Goal: Obtain resource: Obtain resource

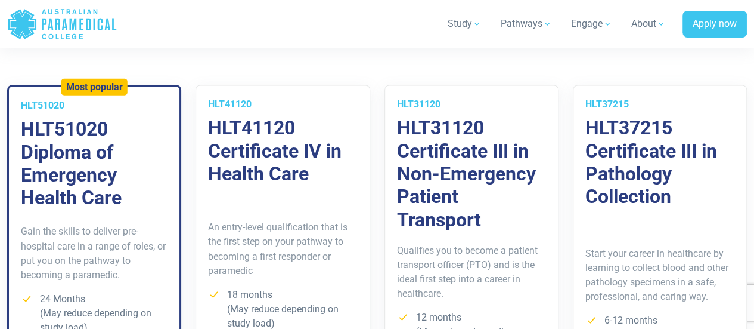
scroll to position [883, 0]
click at [51, 135] on h3 "HLT51020 Diploma of Emergency Health Care" at bounding box center [94, 163] width 147 height 92
click at [36, 131] on h3 "HLT51020 Diploma of Emergency Health Care" at bounding box center [94, 163] width 147 height 92
click at [59, 120] on h3 "HLT51020 Diploma of Emergency Health Care" at bounding box center [94, 163] width 147 height 92
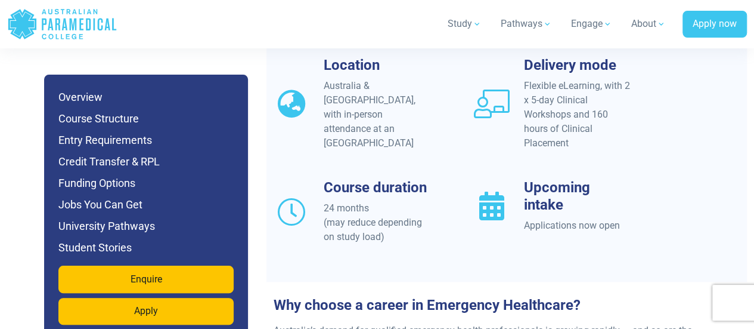
scroll to position [1202, 0]
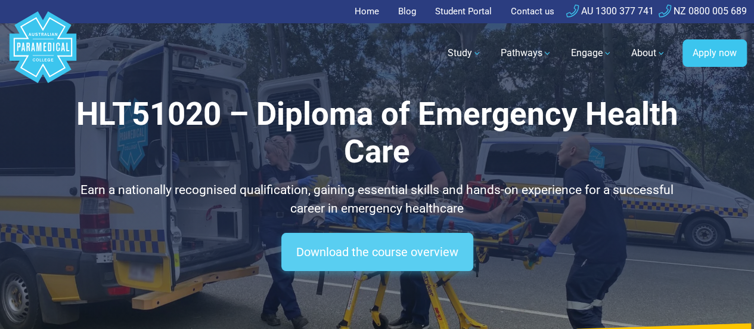
click at [360, 255] on link "Download the course overview" at bounding box center [377, 252] width 192 height 38
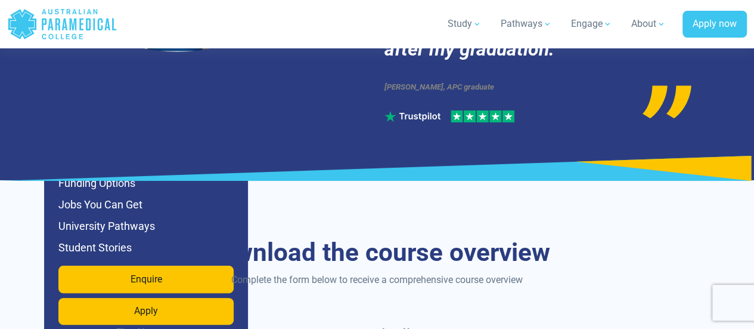
scroll to position [6577, 0]
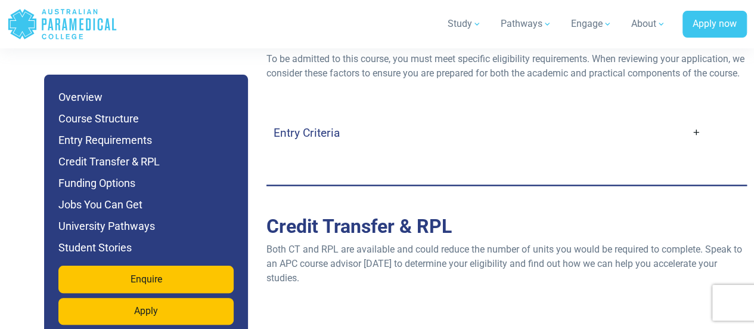
scroll to position [3461, 0]
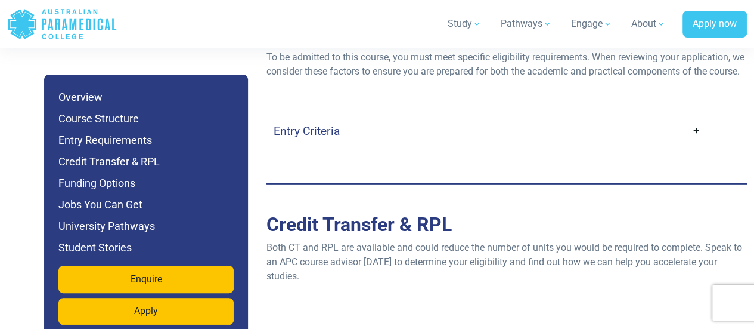
click at [695, 117] on link "Entry Criteria" at bounding box center [488, 131] width 428 height 28
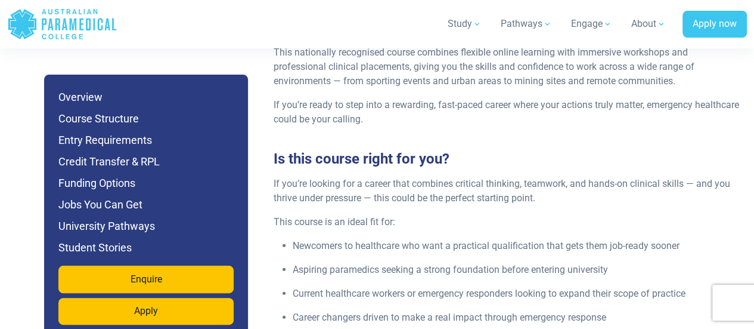
scroll to position [1622, 0]
